Goal: Information Seeking & Learning: Understand process/instructions

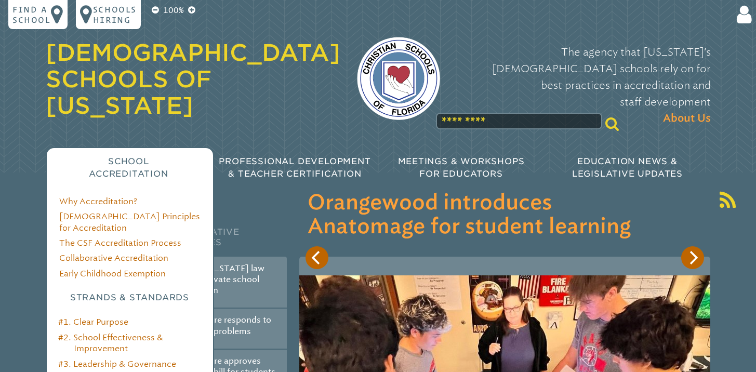
type input "**********"
click at [99, 372] on link "#4. Teaching & Learning" at bounding box center [106, 379] width 96 height 10
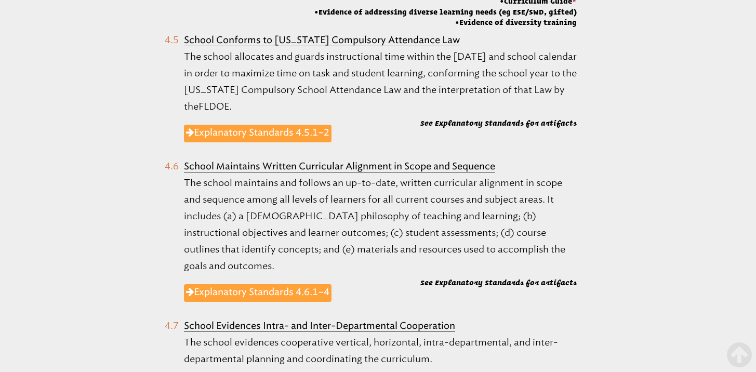
scroll to position [1091, 0]
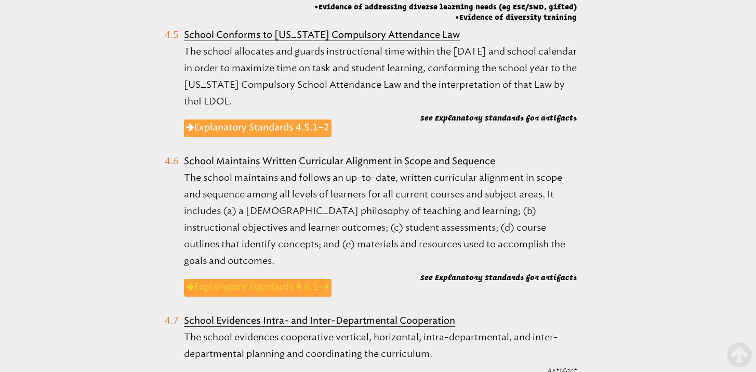
click at [301, 279] on link "Explanatory Standards 4.6.1–4" at bounding box center [258, 288] width 148 height 18
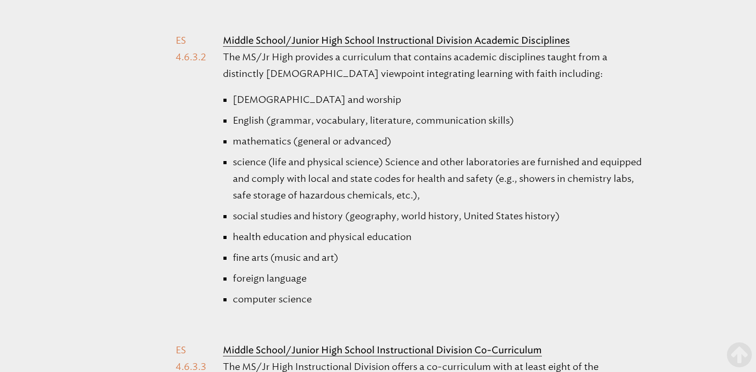
scroll to position [2058, 0]
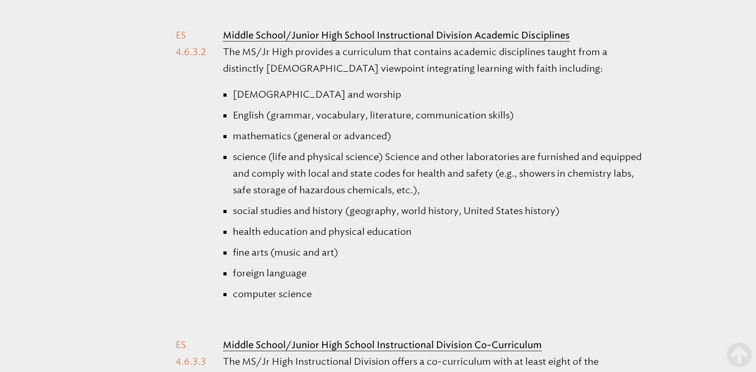
click at [177, 31] on li "Middle School/Junior High School Instructional Division Academic Disciplines Th…" at bounding box center [402, 180] width 452 height 306
click at [219, 25] on ol "Middle School/Junior High School Instructional Division Develops Students The M…" at bounding box center [402, 154] width 452 height 1325
click at [221, 27] on li "Middle School/Junior High School Instructional Division Academic Disciplines Th…" at bounding box center [402, 180] width 452 height 306
click at [224, 30] on b "Middle School/Junior High School Instructional Division Academic Disciplines" at bounding box center [396, 35] width 347 height 11
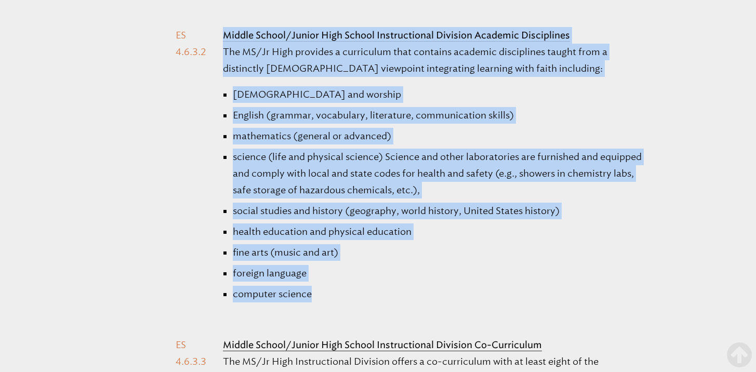
drag, startPoint x: 224, startPoint y: 30, endPoint x: 557, endPoint y: 295, distance: 425.7
click at [557, 296] on li "Middle School/Junior High School Instructional Division Academic Disciplines Th…" at bounding box center [402, 180] width 452 height 306
copy li "Middle School/Junior High School Instructional Division Academic Disciplines Th…"
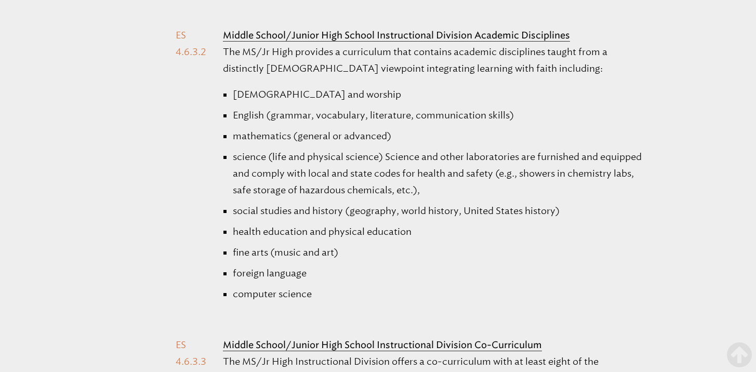
click at [411, 210] on li "social studies and history (geography, world history, United States history)" at bounding box center [441, 211] width 416 height 17
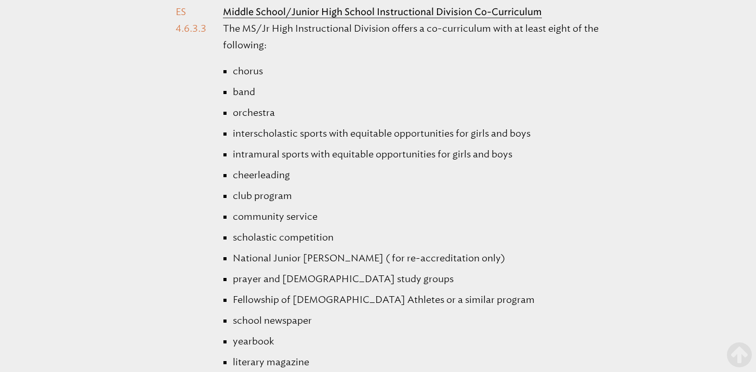
scroll to position [2396, 0]
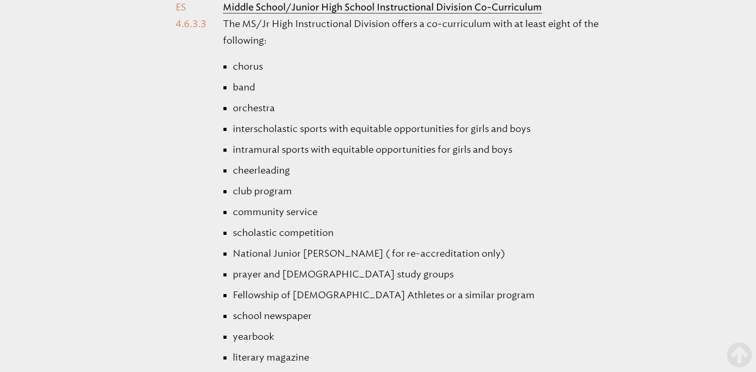
click at [222, 5] on li "Middle School/Junior High School Instructional Division Co-Curriculum The MS/Jr…" at bounding box center [402, 239] width 452 height 480
click at [225, 8] on b "Middle School/Junior High School Instructional Division Co-Curriculum" at bounding box center [382, 7] width 319 height 11
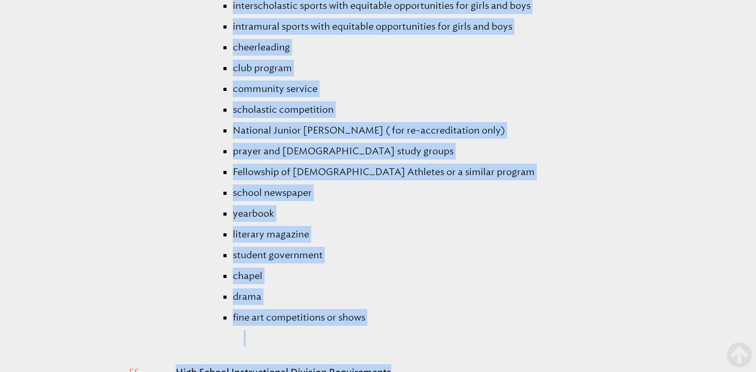
scroll to position [2524, 0]
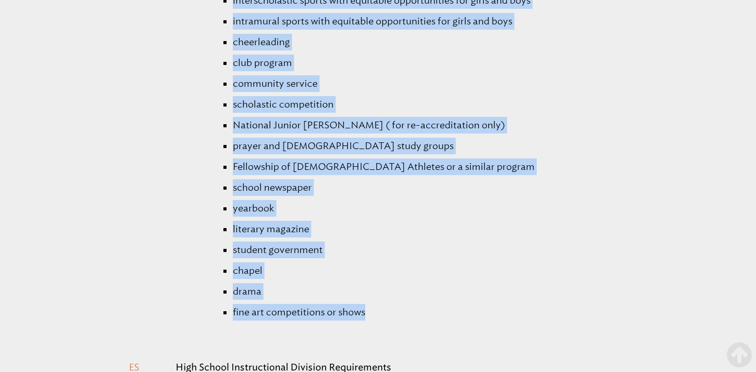
drag, startPoint x: 225, startPoint y: 8, endPoint x: 553, endPoint y: 313, distance: 447.5
click at [553, 313] on li "Middle School/Junior High School Instructional Division Co-Curriculum The MS/Jr…" at bounding box center [402, 111] width 452 height 480
copy li "Middle School/Junior High School Instructional Division Co-Curriculum The MS/Jr…"
